Goal: Task Accomplishment & Management: Complete application form

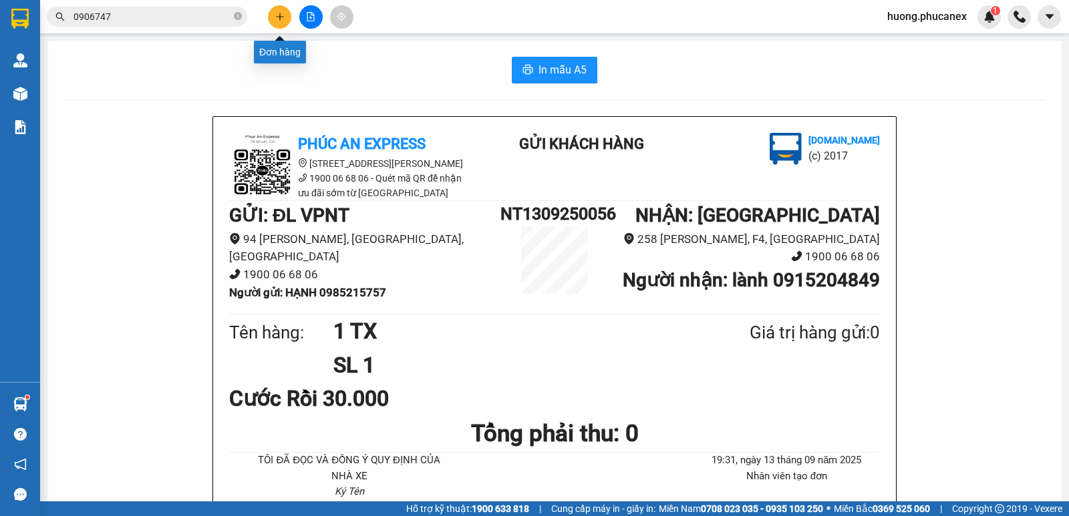
click at [270, 20] on button at bounding box center [279, 16] width 23 height 23
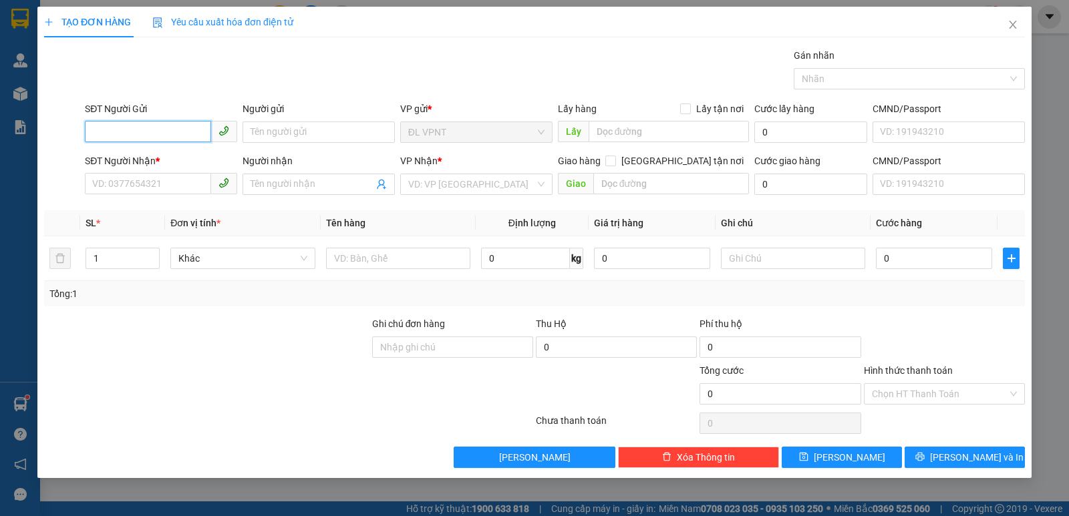
drag, startPoint x: 167, startPoint y: 131, endPoint x: 177, endPoint y: 128, distance: 10.6
click at [175, 128] on input "SĐT Người Gửi" at bounding box center [148, 131] width 126 height 21
click at [166, 154] on div "0369217977 - THẮNG" at bounding box center [161, 159] width 136 height 15
type input "0369217977"
type input "THẮNG"
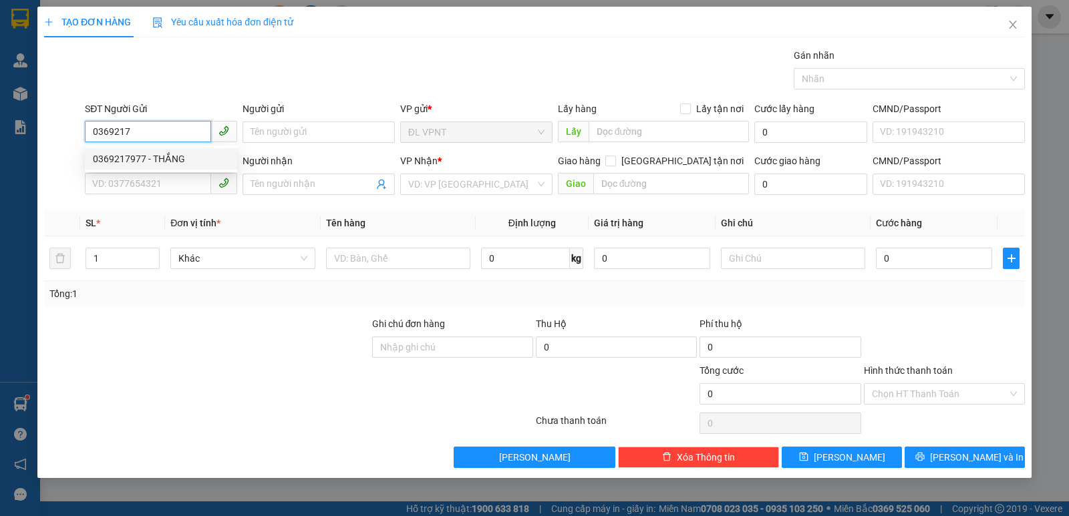
type input "0982051068"
type input "QÚY"
type input "0369217977"
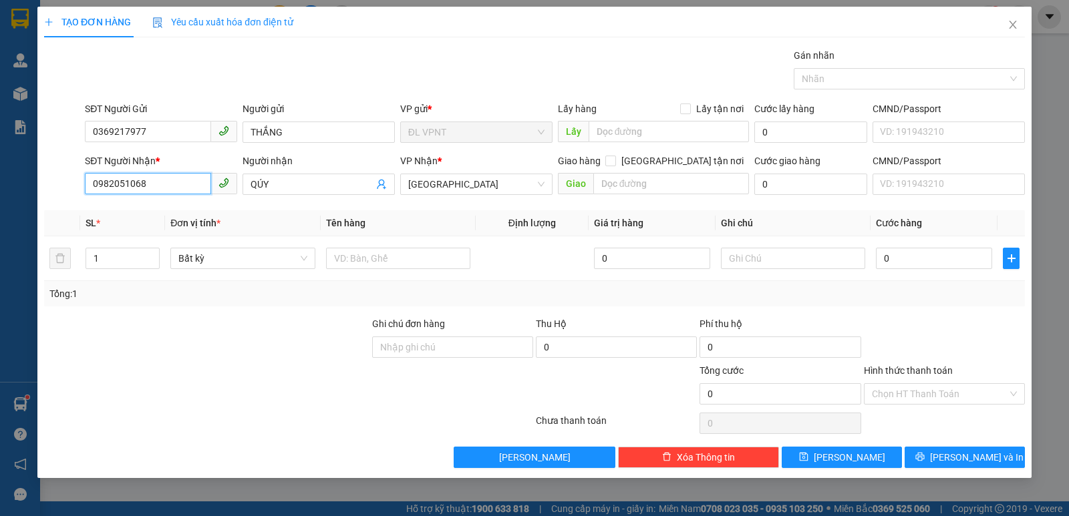
drag, startPoint x: 142, startPoint y: 183, endPoint x: 0, endPoint y: 192, distance: 142.5
click at [0, 192] on div "TẠO ĐƠN HÀNG Yêu cầu xuất hóa đơn điện tử Transit Pickup Surcharge Ids Transit …" at bounding box center [534, 258] width 1069 height 516
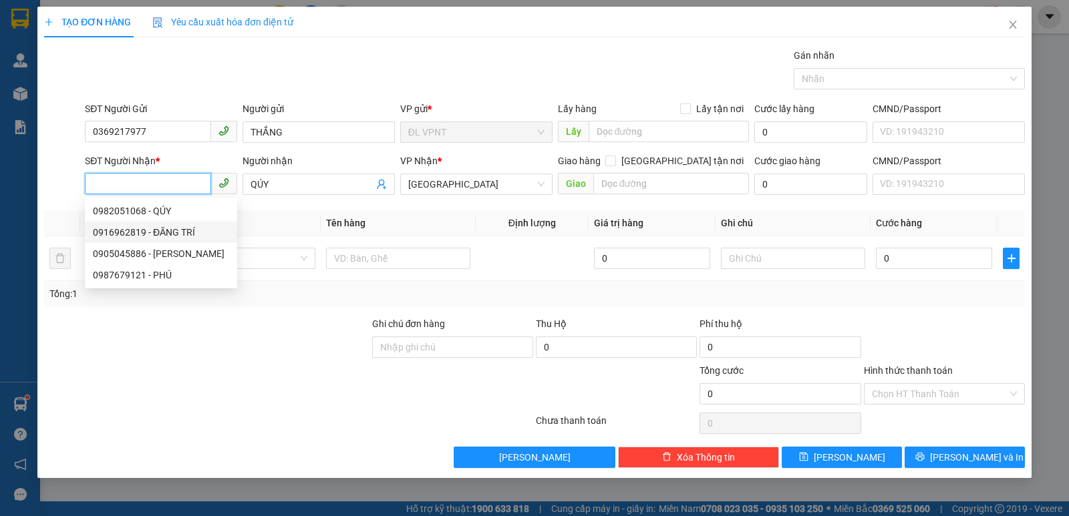
click at [137, 233] on div "0916962819 - ĐĂNG TRÍ" at bounding box center [161, 232] width 136 height 15
type input "0916962819"
type input "ĐĂNG TRÍ"
type input "212B/70 [PERSON_NAME], Q1"
type input "50.000"
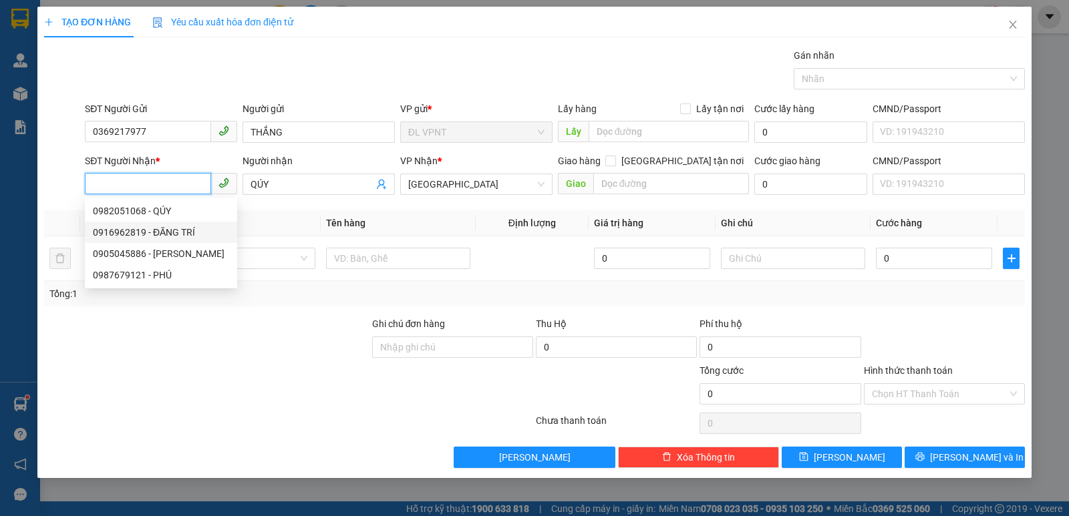
type input "50.000"
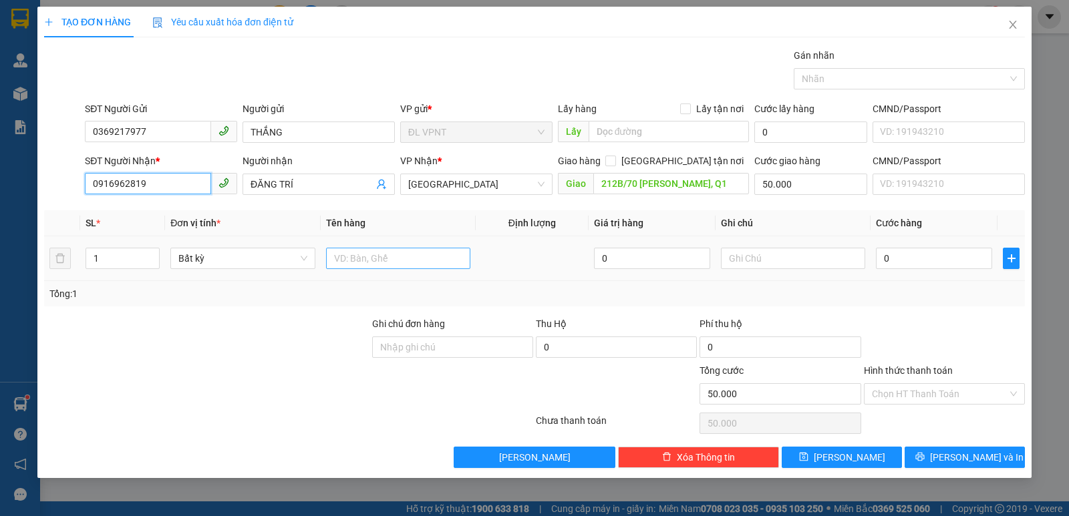
type input "0916962819"
click at [417, 250] on input "text" at bounding box center [398, 258] width 144 height 21
type input "1 H"
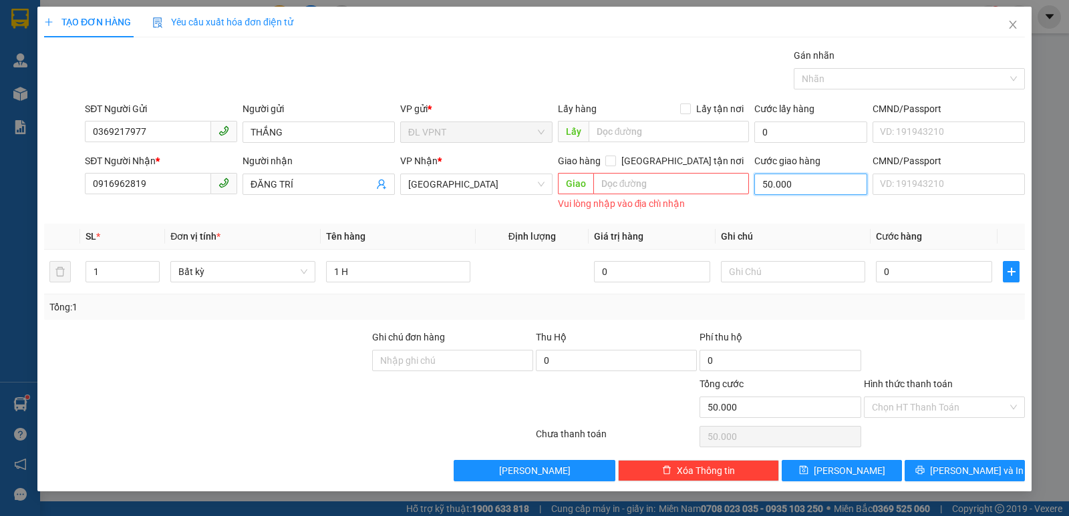
click at [804, 182] on input "50.000" at bounding box center [810, 184] width 113 height 21
type input "0"
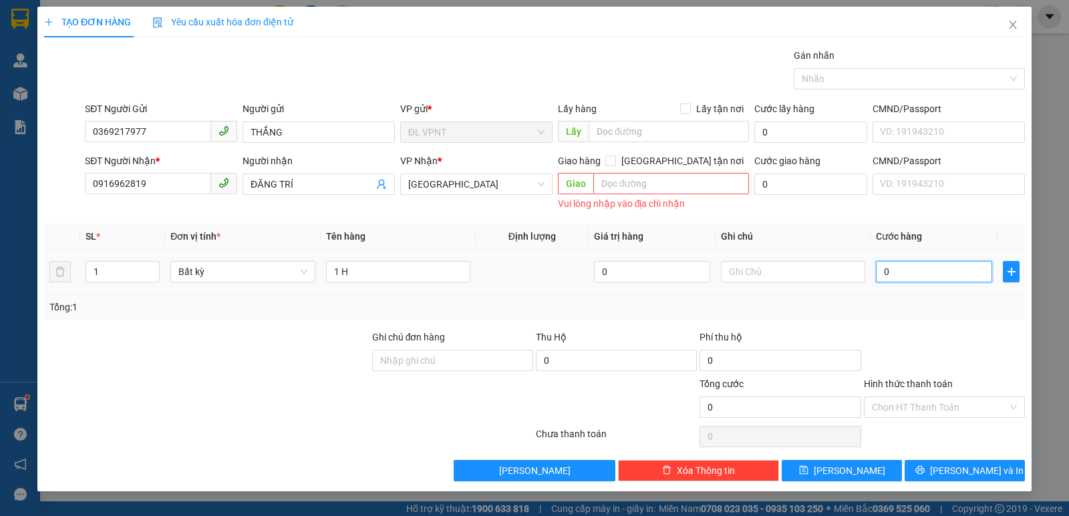
click at [888, 265] on input "0" at bounding box center [934, 271] width 116 height 21
type input "2"
type input "20"
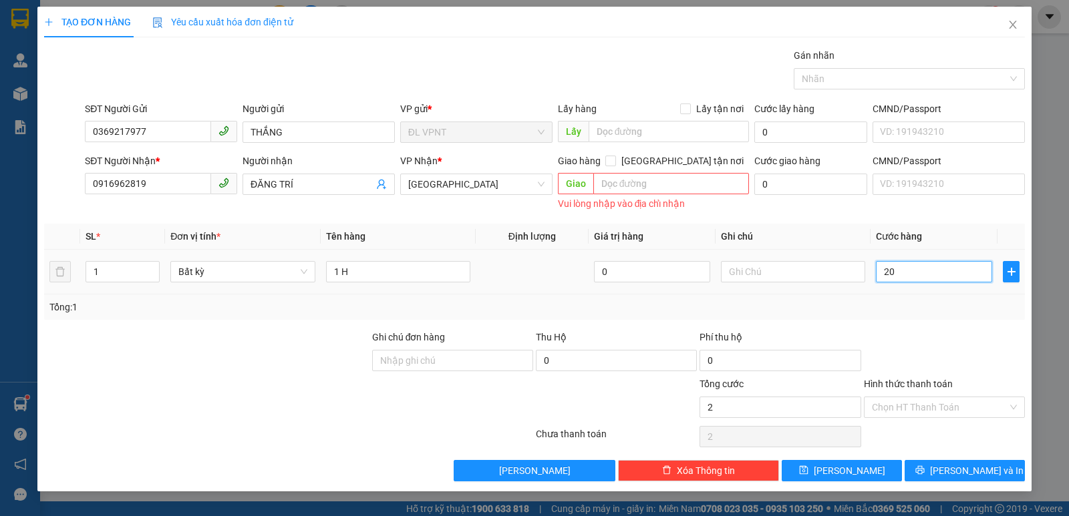
type input "20"
click at [936, 466] on button "[PERSON_NAME] và In" at bounding box center [964, 470] width 120 height 21
type input "20.000"
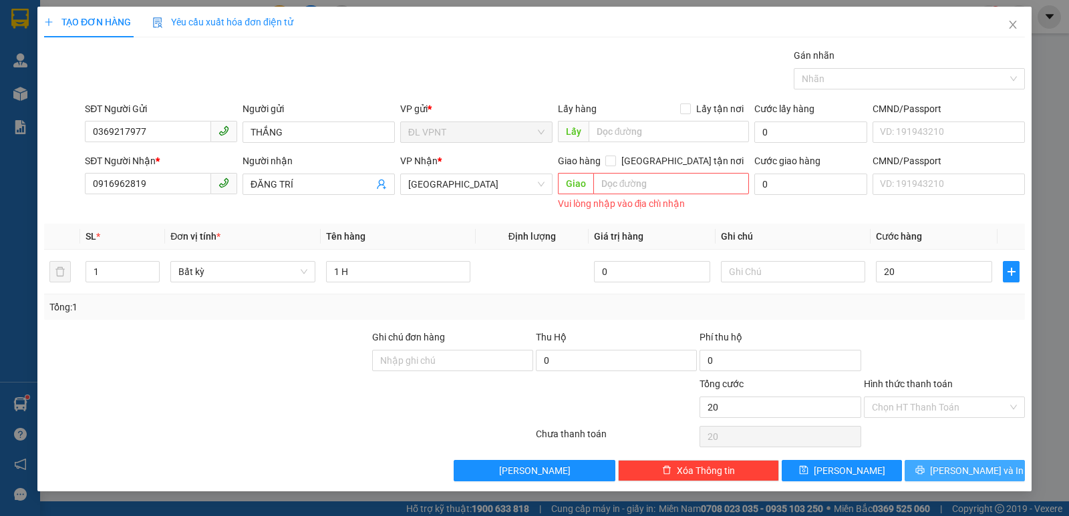
type input "20.000"
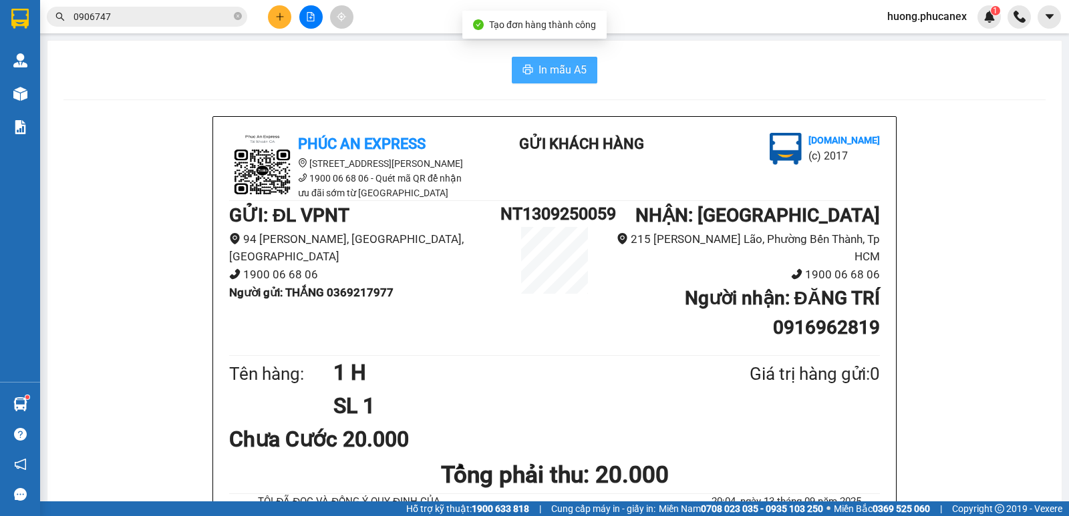
click at [564, 63] on span "In mẫu A5" at bounding box center [562, 69] width 48 height 17
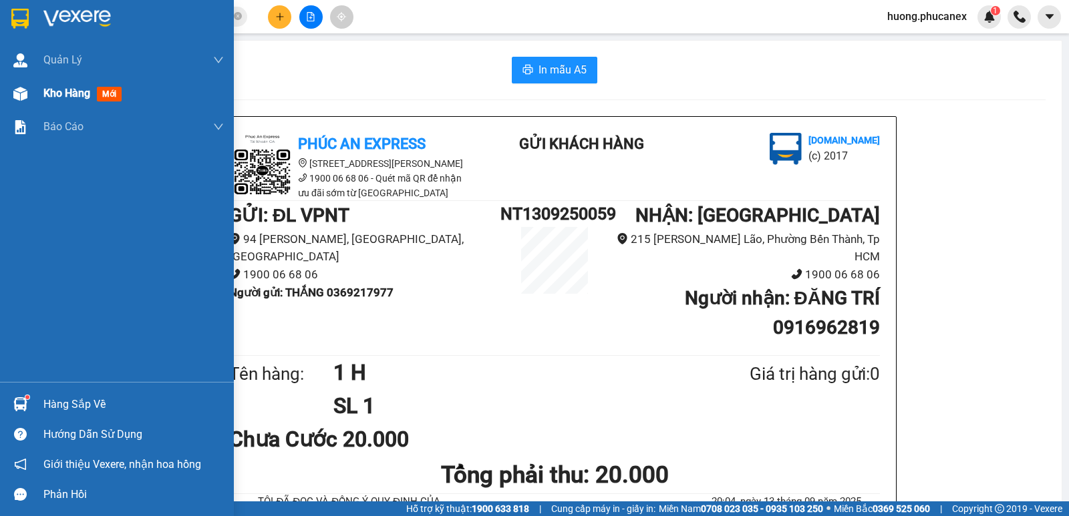
click at [98, 87] on div "Kho hàng mới" at bounding box center [84, 93] width 83 height 17
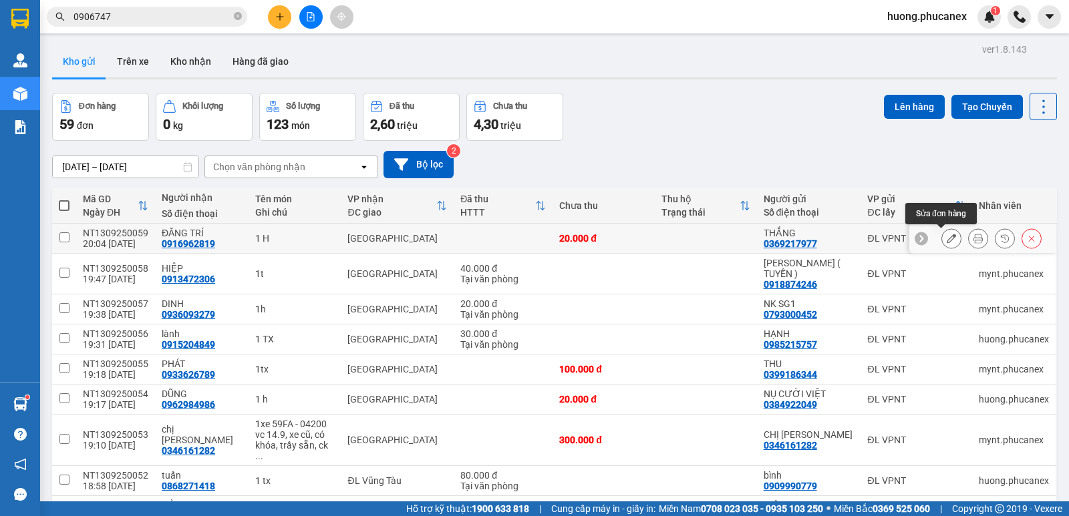
click at [946, 237] on icon at bounding box center [950, 238] width 9 height 9
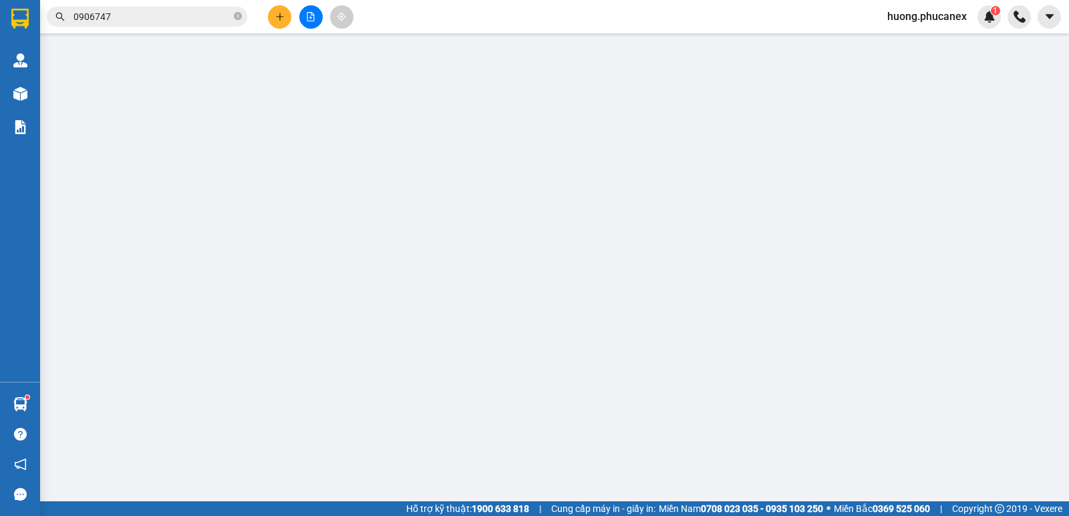
type input "0369217977"
type input "THẮNG"
type input "0916962819"
type input "ĐĂNG TRÍ"
type input "20.000"
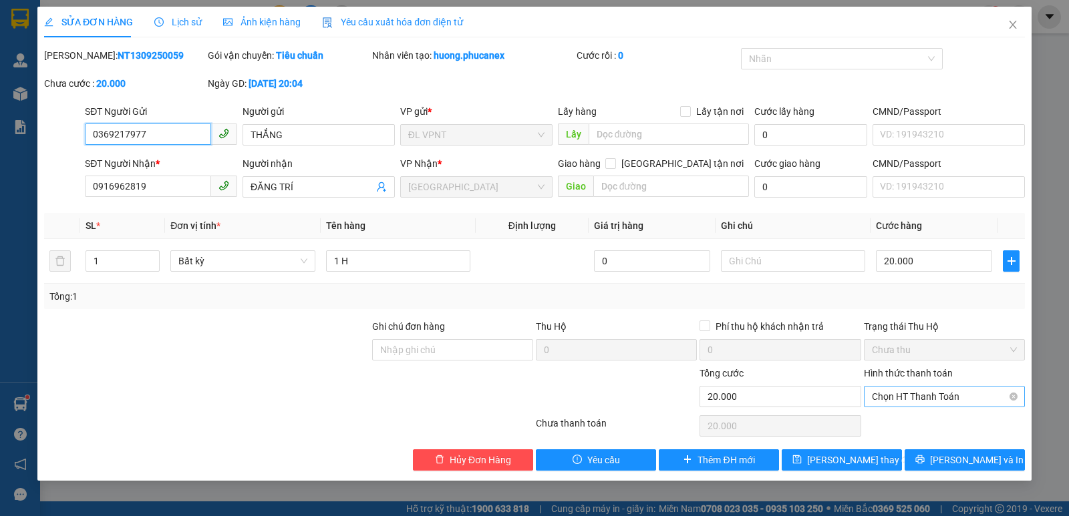
click at [948, 399] on span "Chọn HT Thanh Toán" at bounding box center [944, 397] width 145 height 20
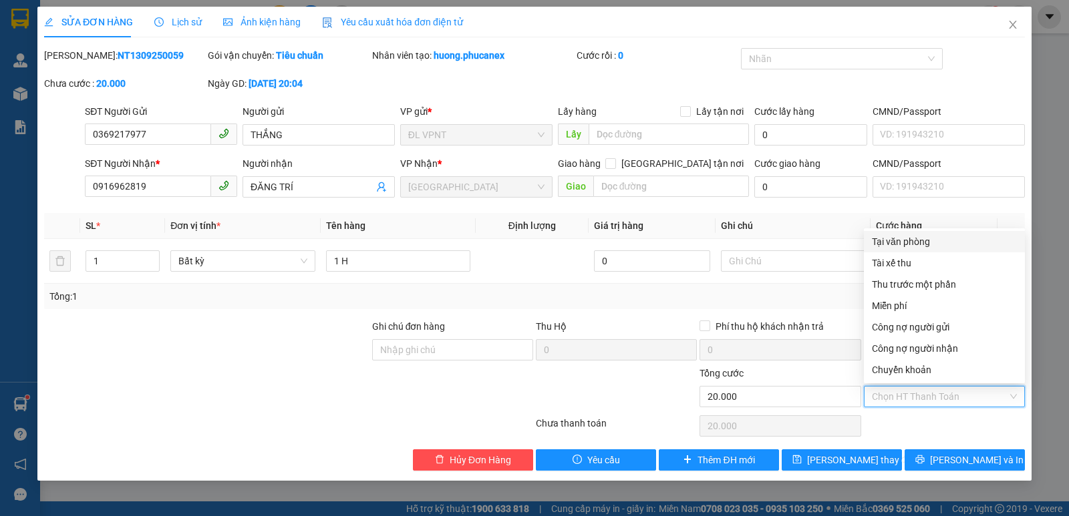
click at [907, 243] on div "Tại văn phòng" at bounding box center [944, 241] width 145 height 15
type input "0"
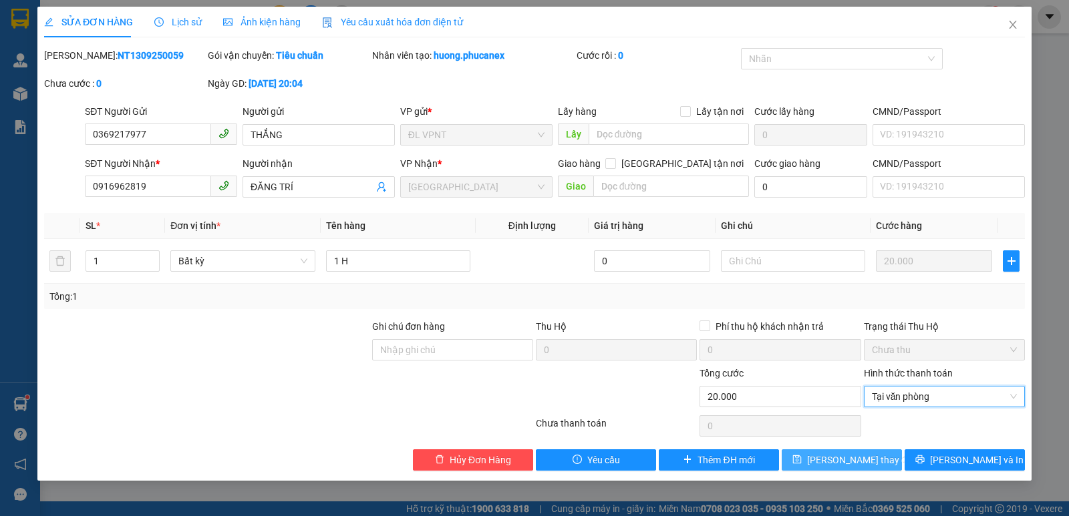
click at [881, 459] on button "[PERSON_NAME] thay đổi" at bounding box center [841, 460] width 120 height 21
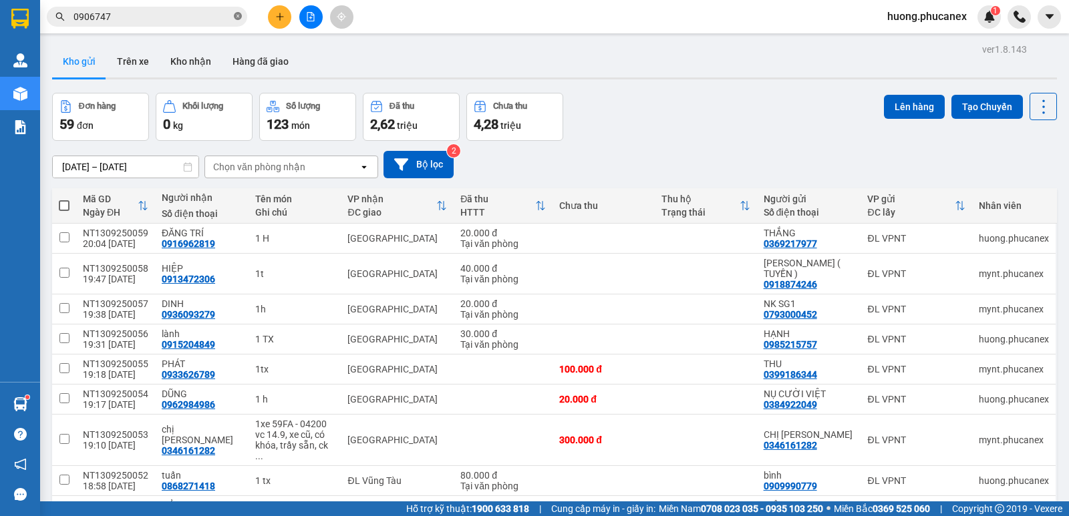
click at [239, 18] on icon "close-circle" at bounding box center [238, 16] width 8 height 8
click at [193, 20] on input "text" at bounding box center [152, 16] width 158 height 15
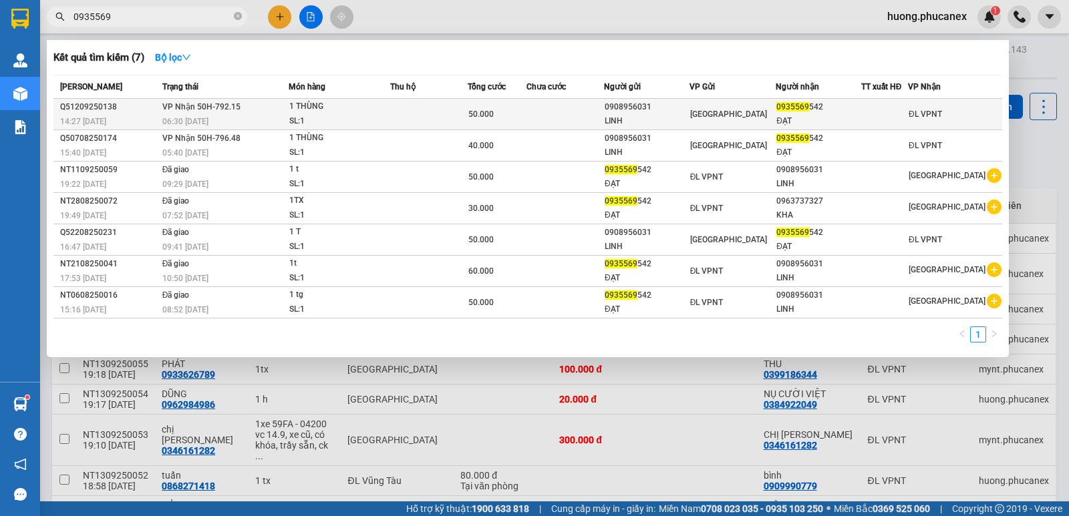
type input "0935569"
click at [389, 106] on div "1 THÙNG" at bounding box center [339, 107] width 100 height 15
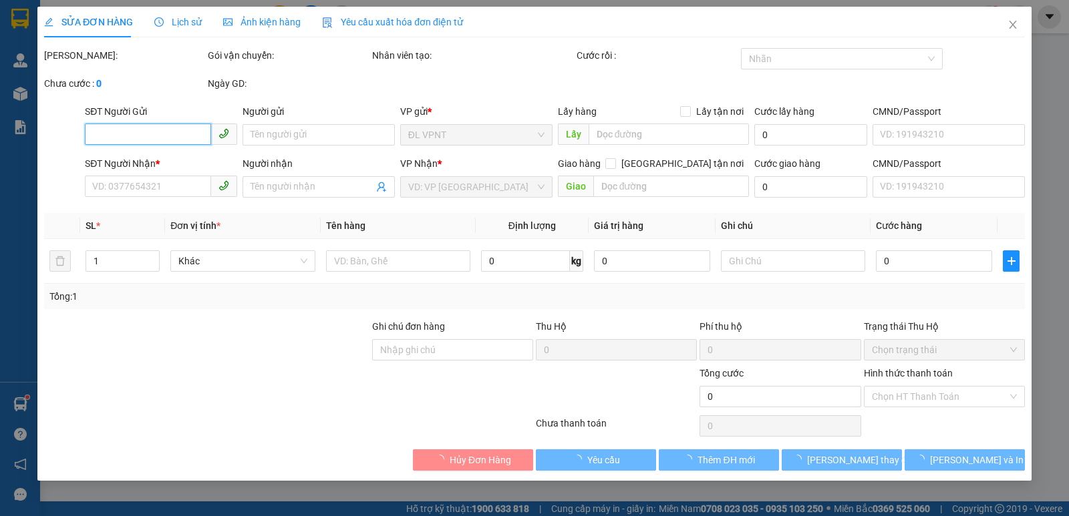
type input "0908956031"
type input "LINH"
type input "0935569542"
type input "ĐẠT"
type input "50.000"
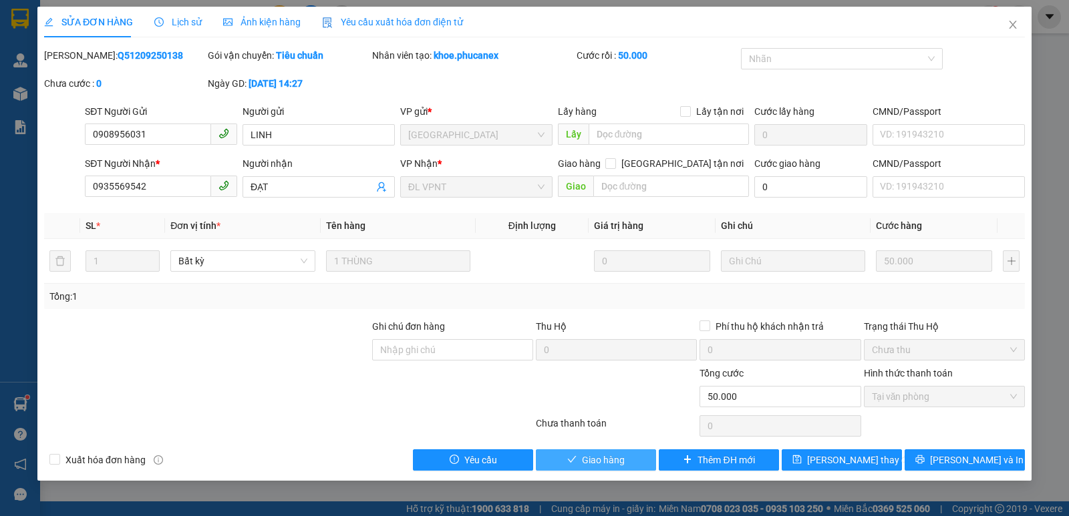
click at [614, 462] on span "Giao hàng" at bounding box center [603, 460] width 43 height 15
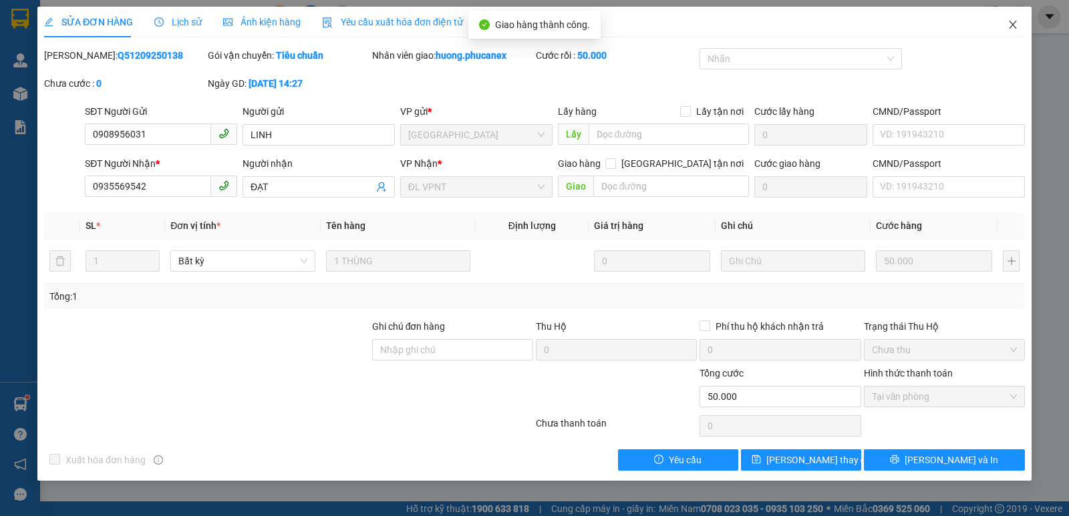
click at [1009, 22] on icon "close" at bounding box center [1012, 25] width 7 height 8
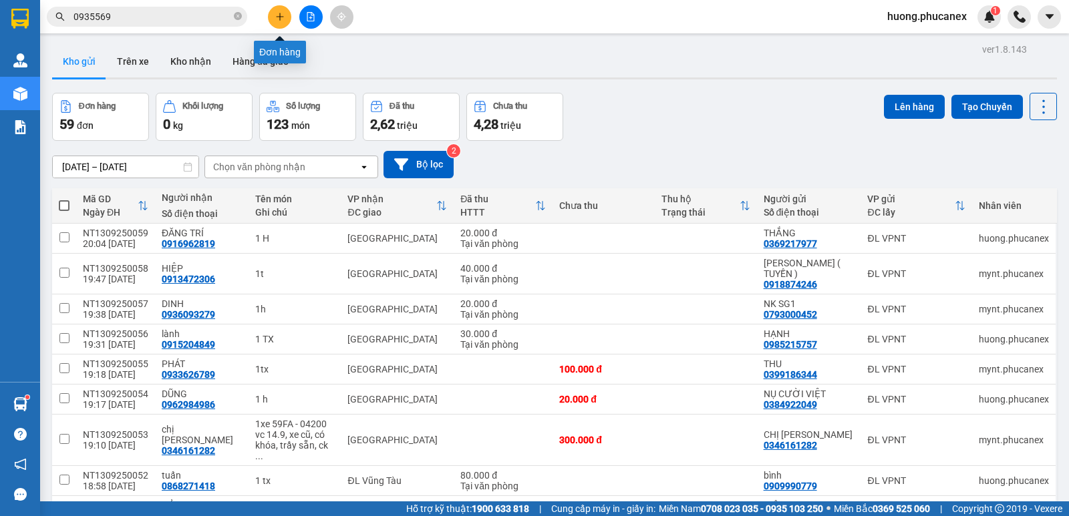
click at [271, 17] on button at bounding box center [279, 16] width 23 height 23
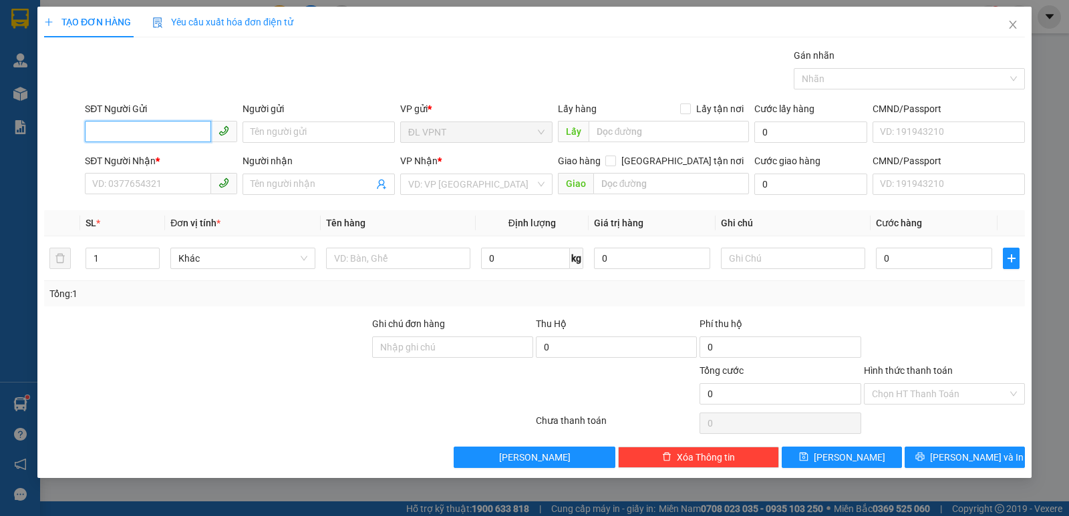
click at [176, 128] on input "SĐT Người Gửi" at bounding box center [148, 131] width 126 height 21
paste input "0918224722"
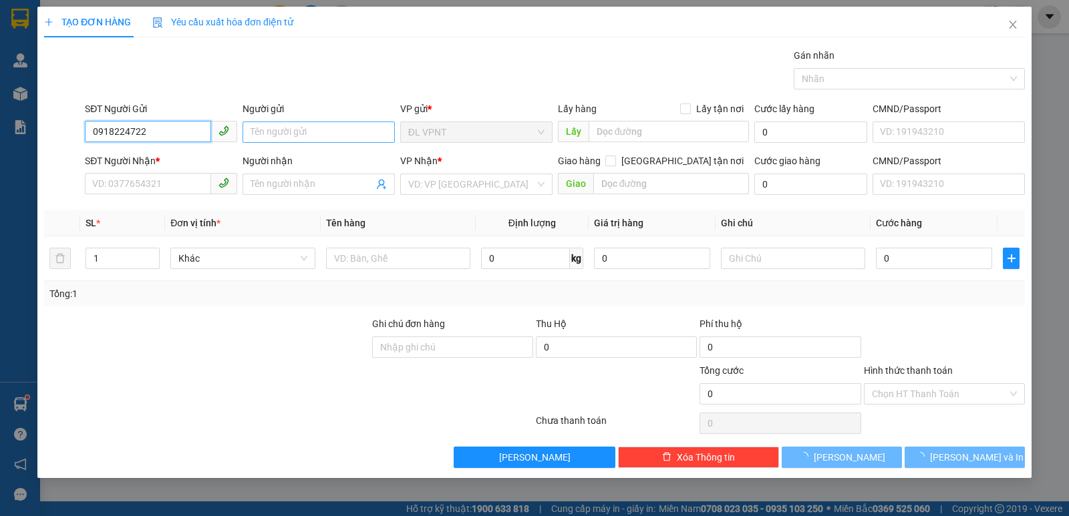
type input "0918224722"
click at [273, 135] on input "Người gửi" at bounding box center [318, 132] width 152 height 21
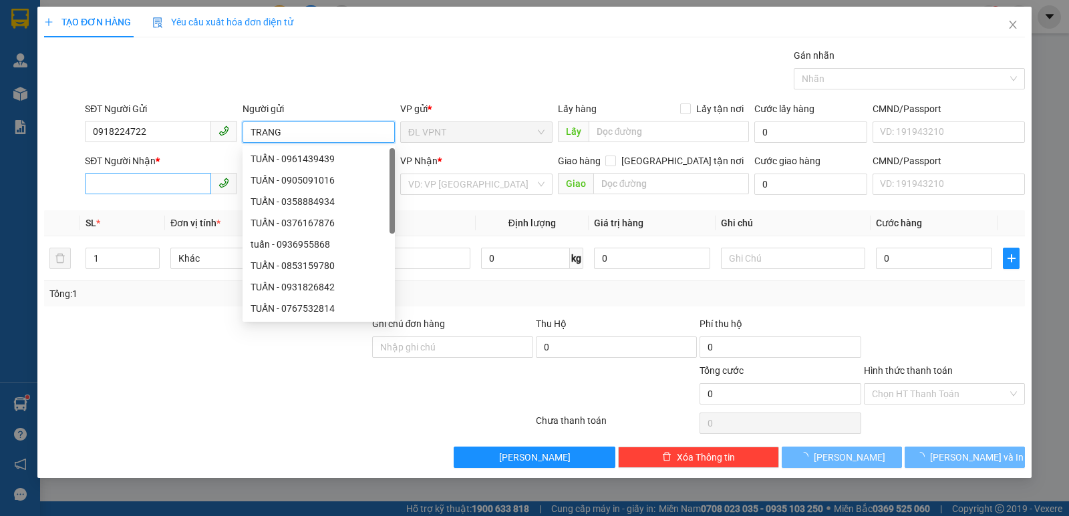
type input "TRANG"
click at [178, 180] on input "SĐT Người Nhận *" at bounding box center [148, 183] width 126 height 21
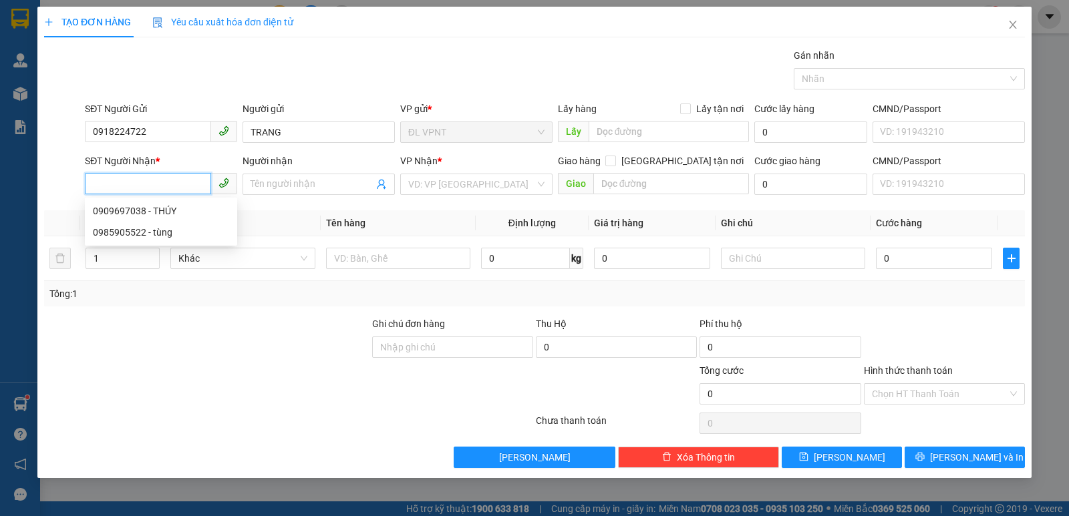
paste input "0918224722"
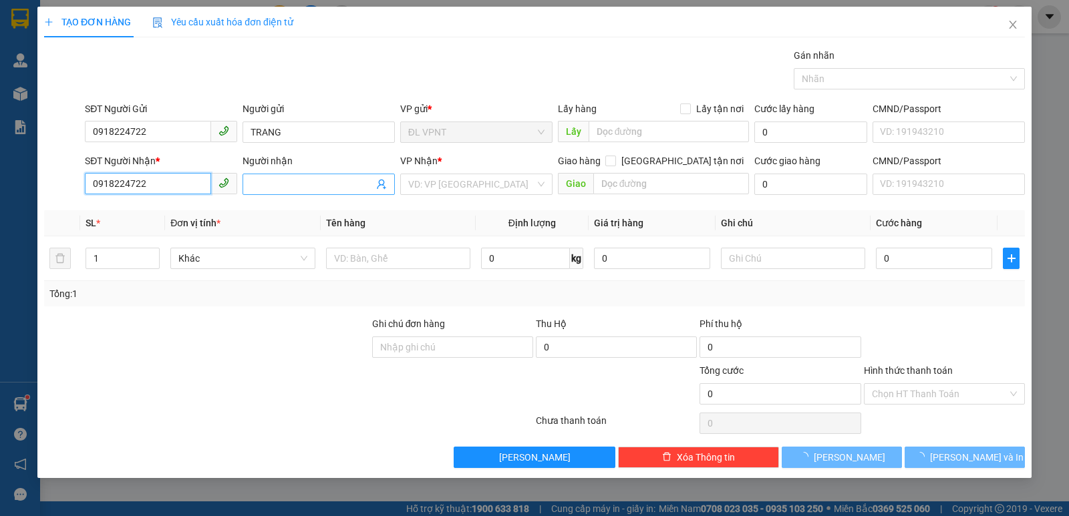
type input "0918224722"
click at [286, 184] on input "Người nhận" at bounding box center [311, 184] width 123 height 15
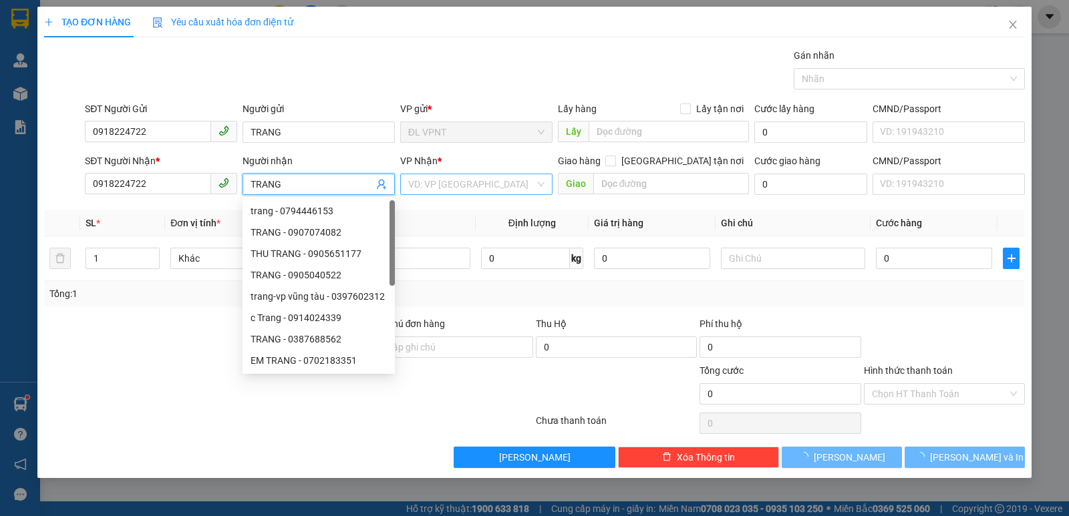
type input "TRANG"
click at [474, 186] on input "search" at bounding box center [471, 184] width 127 height 20
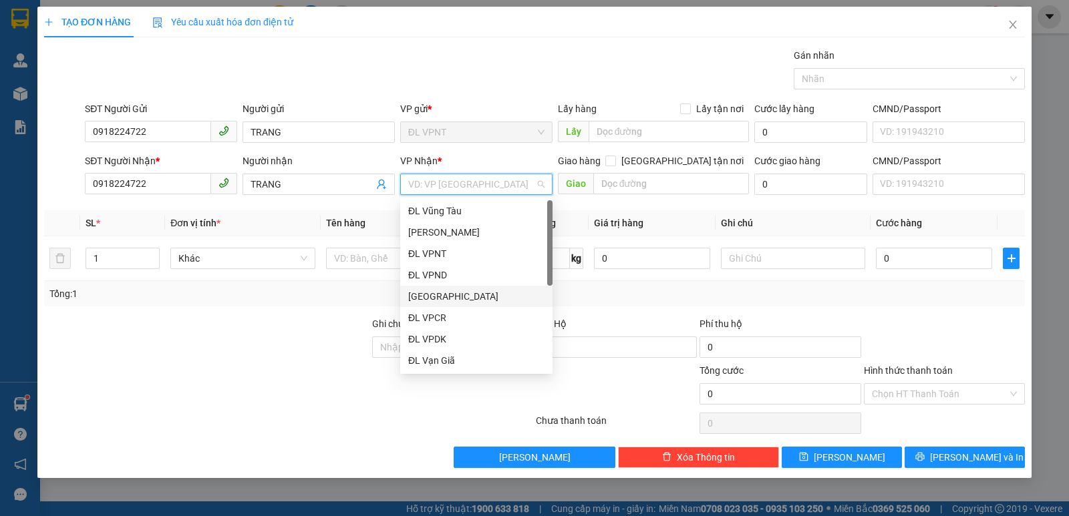
click at [439, 298] on div "[GEOGRAPHIC_DATA]" at bounding box center [476, 296] width 136 height 15
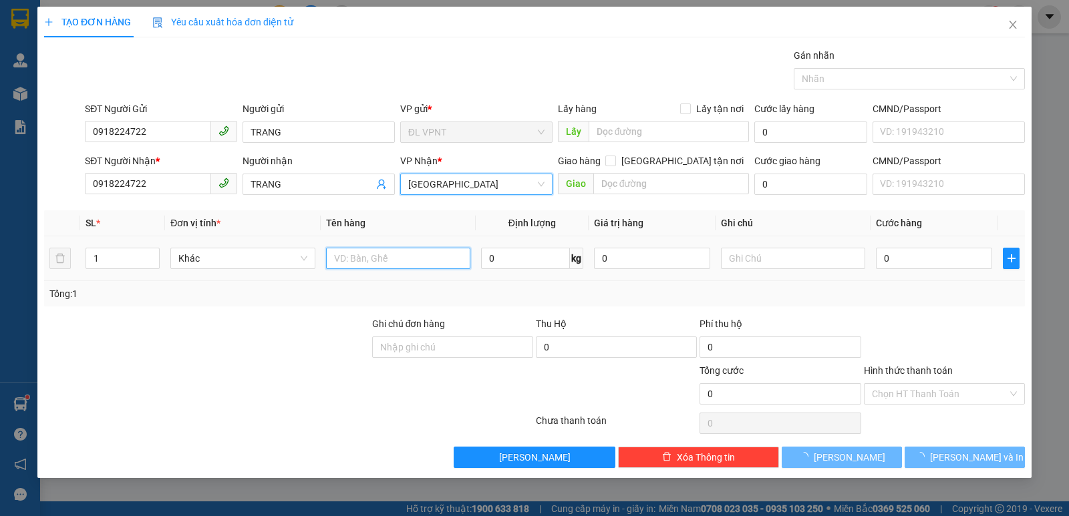
click at [365, 256] on input "text" at bounding box center [398, 258] width 144 height 21
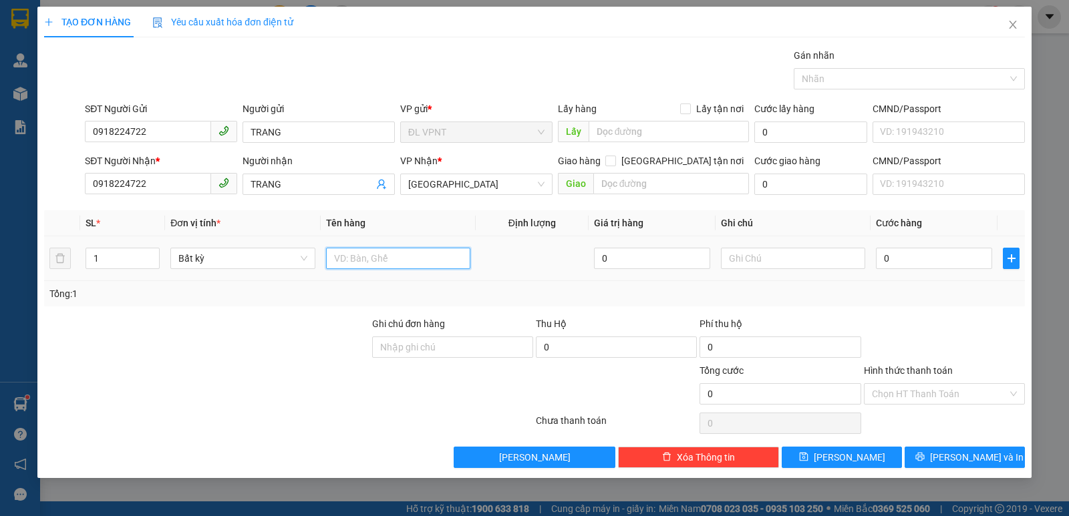
type input "1"
type input "2 TX"
drag, startPoint x: 109, startPoint y: 256, endPoint x: 49, endPoint y: 273, distance: 61.9
click at [55, 269] on tr "1 Bất kỳ 2 TX 0 0" at bounding box center [534, 258] width 981 height 45
type input "2"
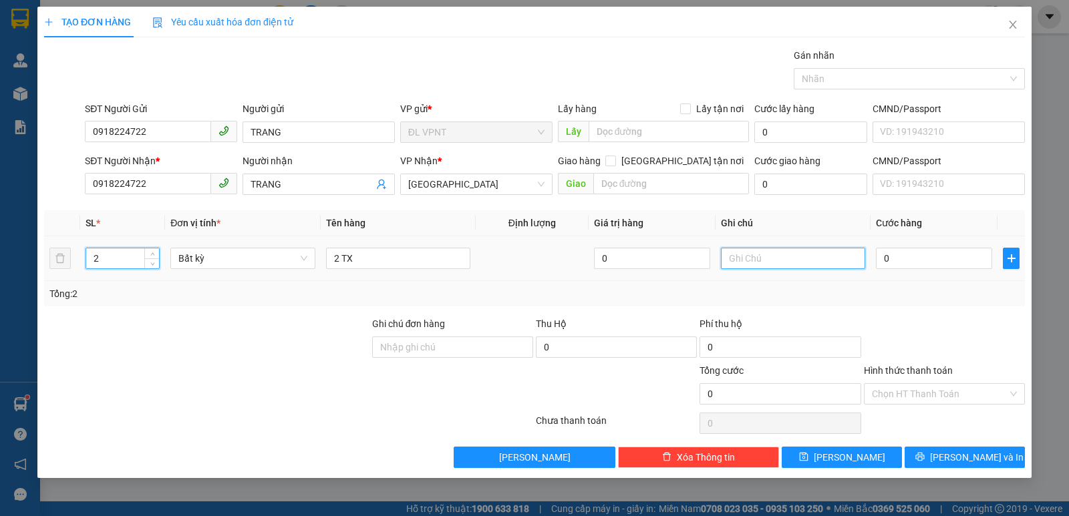
click at [743, 261] on input "text" at bounding box center [793, 258] width 144 height 21
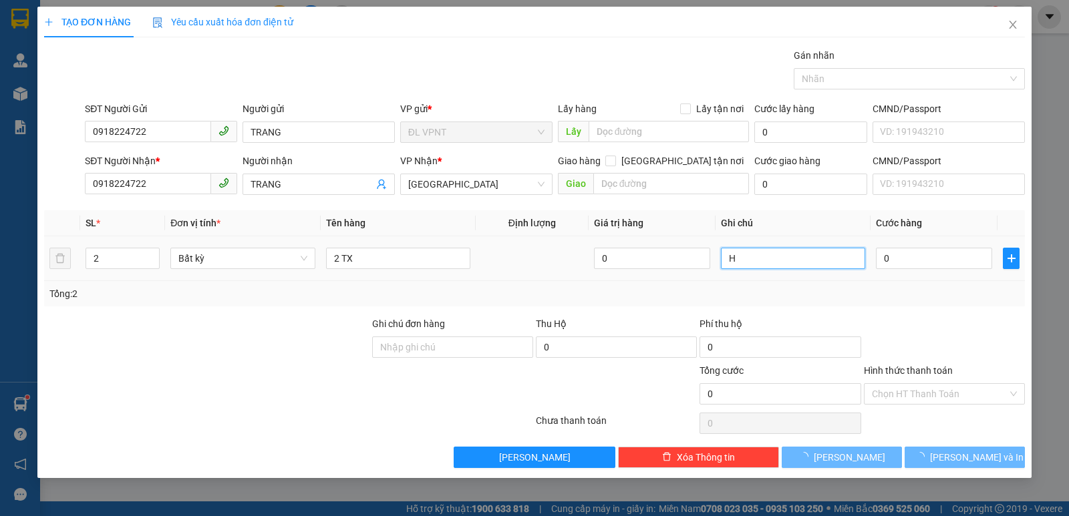
paste input "ÀNG"
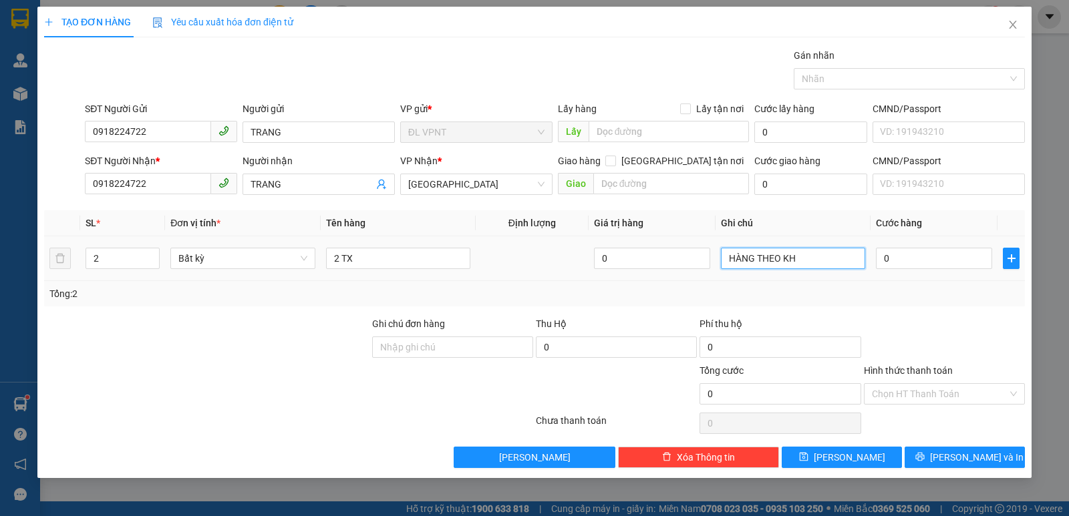
paste input "ÁCH"
type input "HÀNG THEO KHÁCH"
click at [945, 253] on input "0" at bounding box center [934, 258] width 116 height 21
type input "5"
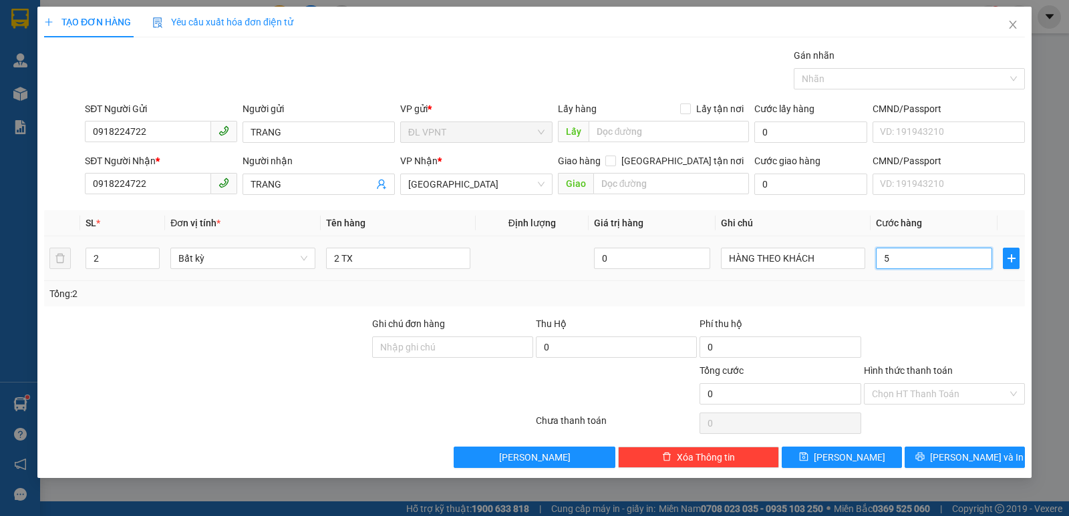
type input "5"
type input "50"
click at [934, 400] on input "Hình thức thanh toán" at bounding box center [940, 394] width 136 height 20
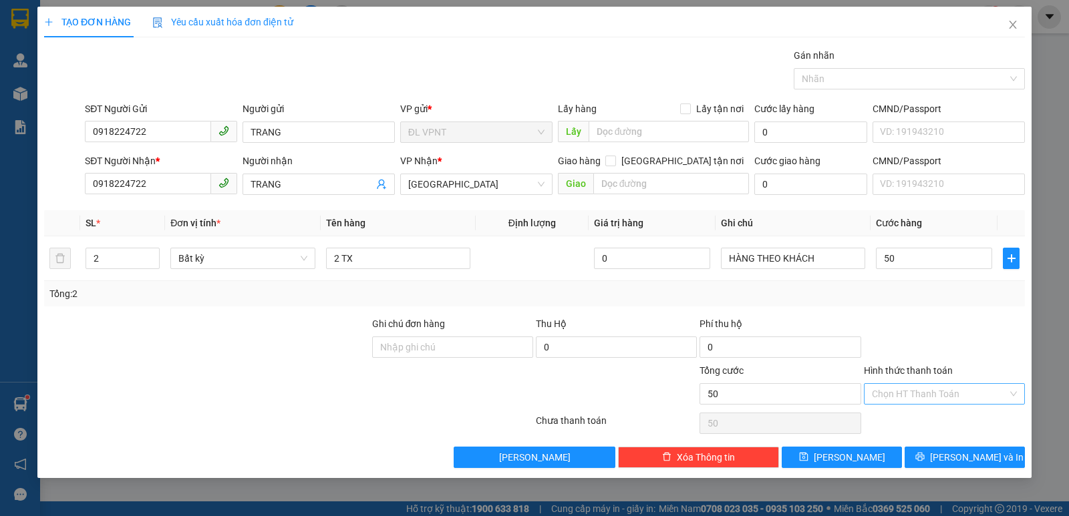
type input "50.000"
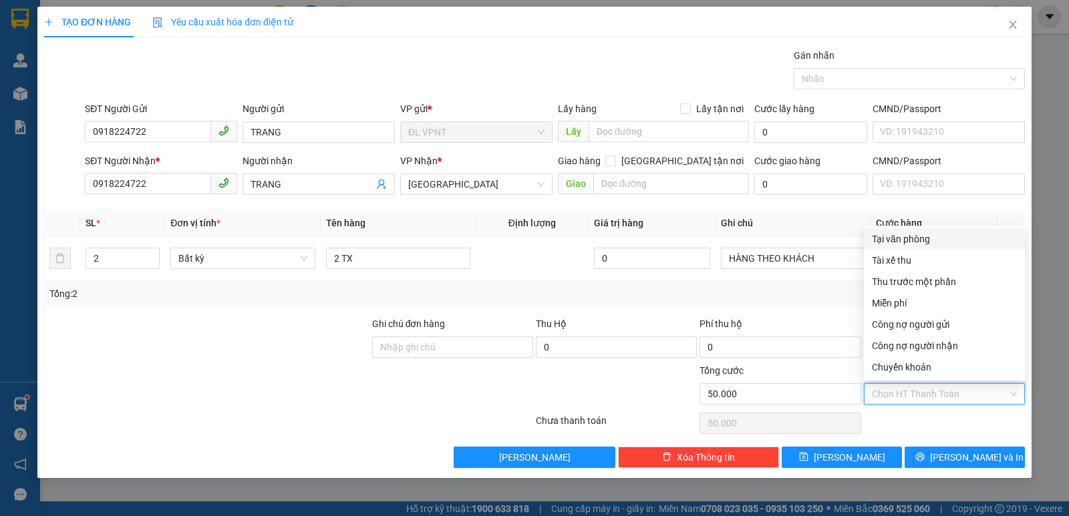
click at [938, 238] on div "Tại văn phòng" at bounding box center [944, 239] width 145 height 15
type input "0"
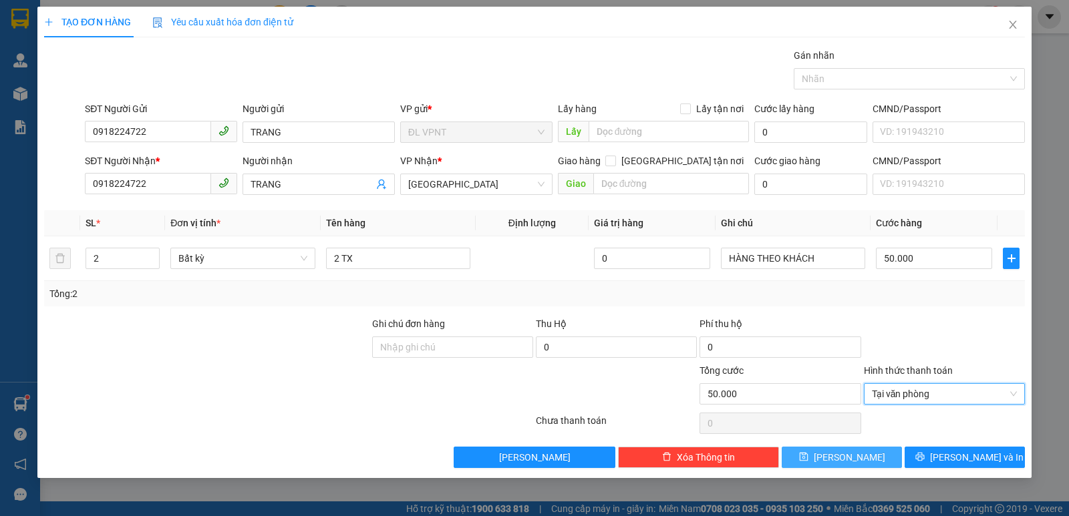
click at [888, 462] on button "[PERSON_NAME]" at bounding box center [841, 457] width 120 height 21
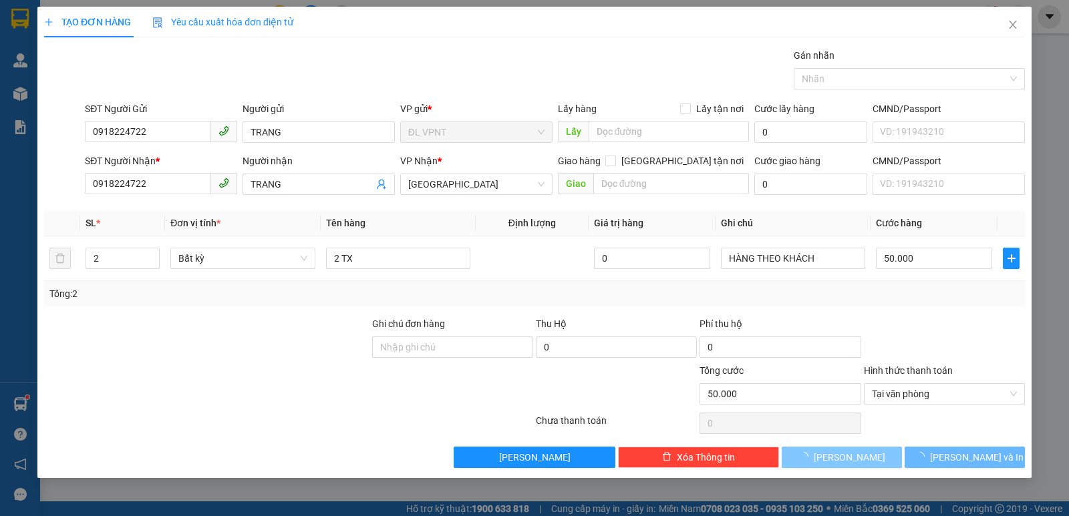
type input "1"
type input "0"
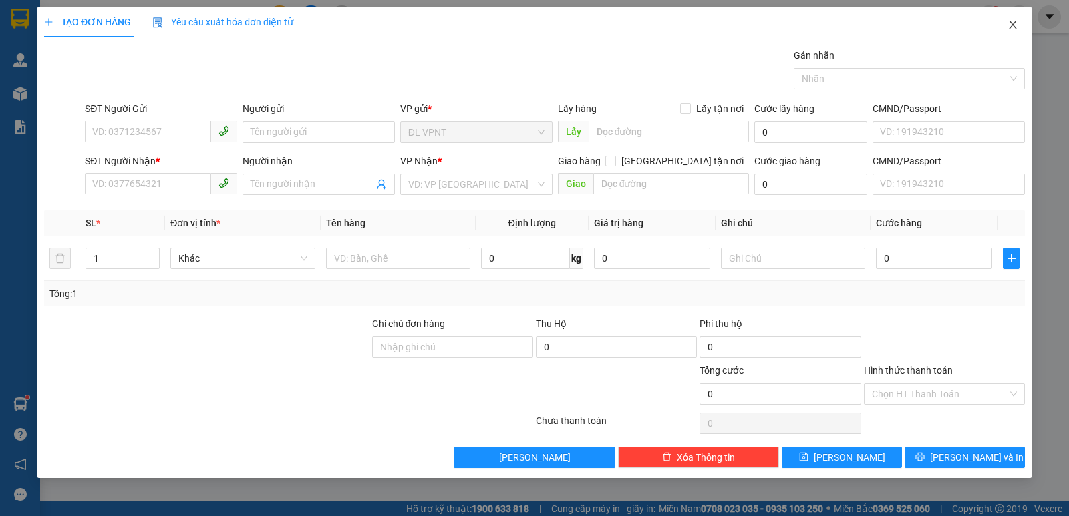
click at [1010, 30] on icon "close" at bounding box center [1012, 24] width 11 height 11
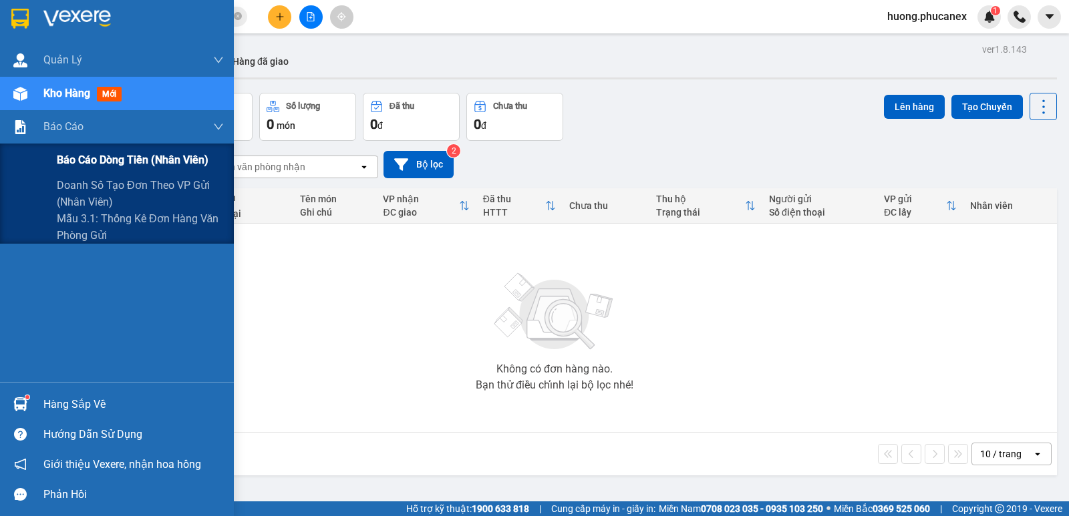
click at [126, 163] on span "Báo cáo dòng tiền (nhân viên)" at bounding box center [133, 160] width 152 height 17
